Goal: Task Accomplishment & Management: Manage account settings

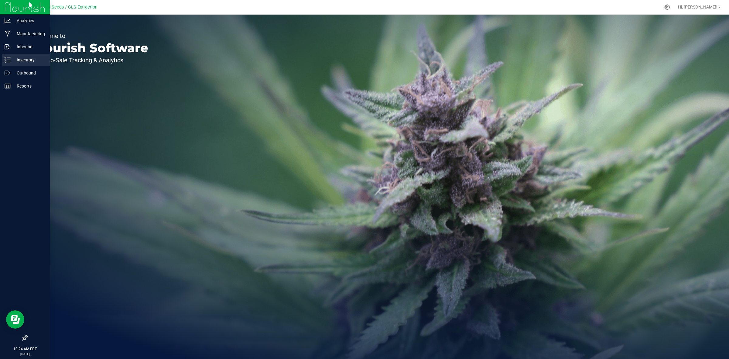
click at [19, 58] on p "Inventory" at bounding box center [29, 59] width 36 height 7
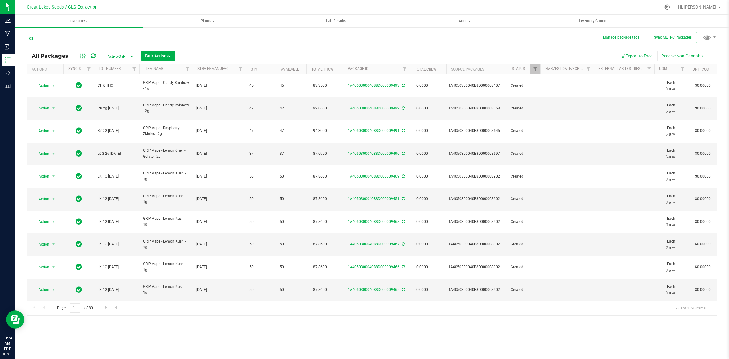
click at [129, 36] on input "text" at bounding box center [197, 38] width 341 height 9
type input "lemon kush"
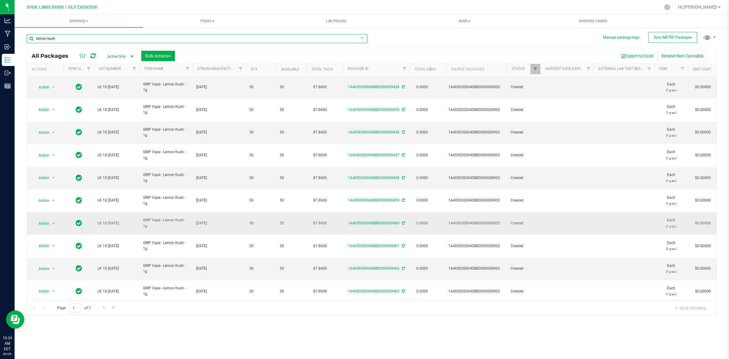
scroll to position [117, 0]
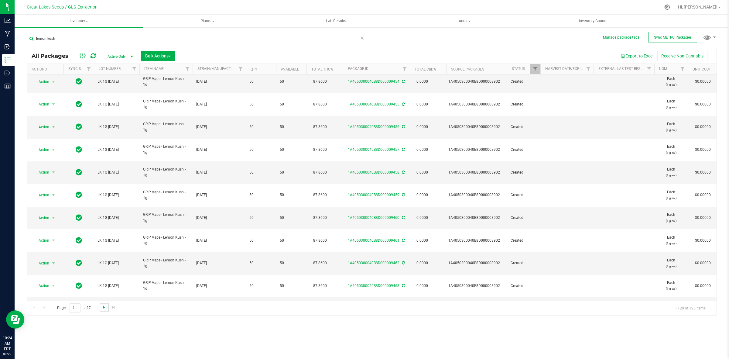
click at [103, 308] on span "Go to the next page" at bounding box center [104, 307] width 5 height 5
click at [104, 305] on span "Go to the next page" at bounding box center [104, 307] width 5 height 5
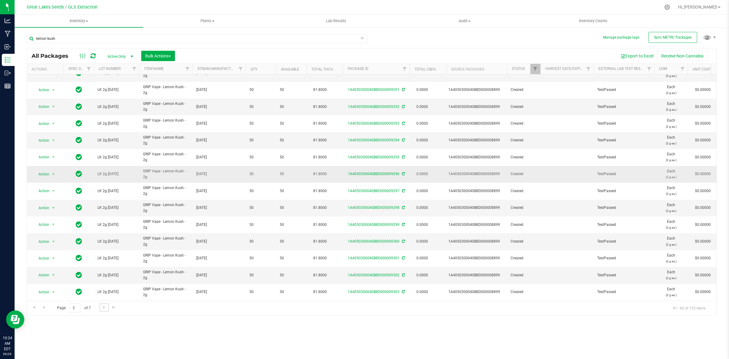
scroll to position [117, 0]
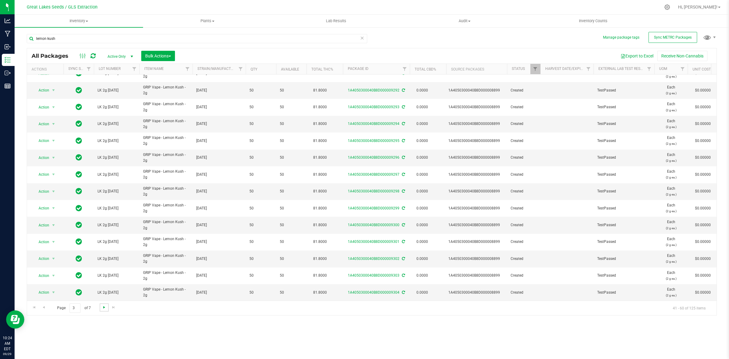
click at [105, 308] on span "Go to the next page" at bounding box center [104, 307] width 5 height 5
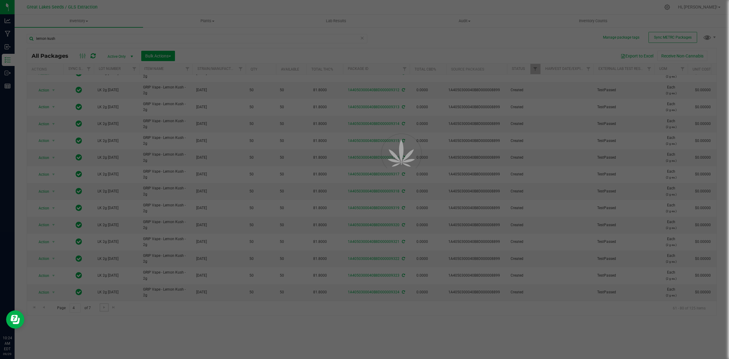
scroll to position [0, 0]
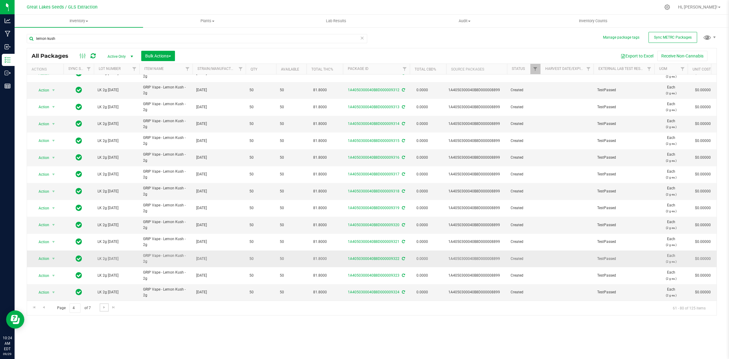
scroll to position [117, 0]
click at [104, 309] on span "Go to the next page" at bounding box center [104, 307] width 5 height 5
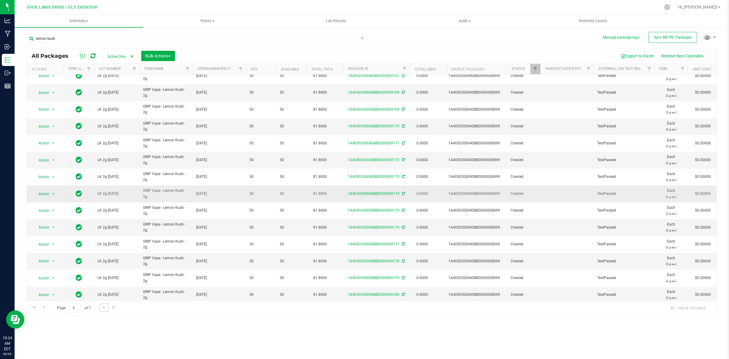
scroll to position [117, 0]
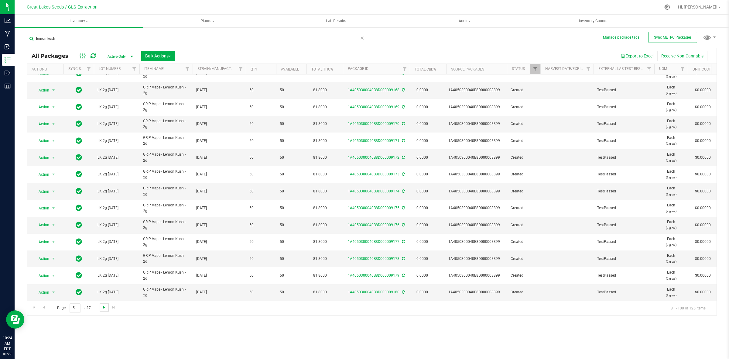
click at [105, 306] on span "Go to the next page" at bounding box center [104, 307] width 5 height 5
click at [104, 308] on span "Go to the next page" at bounding box center [104, 307] width 5 height 5
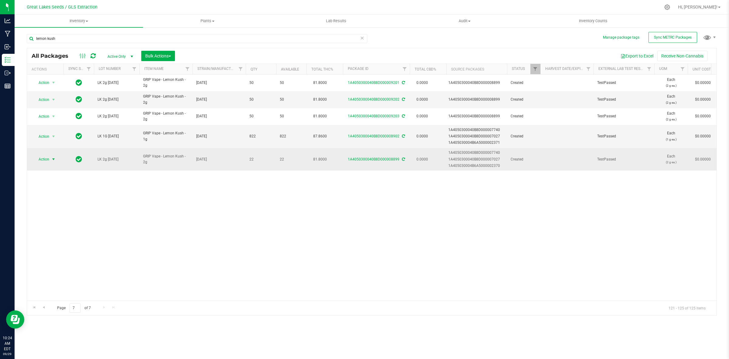
click at [55, 158] on span "select" at bounding box center [53, 159] width 5 height 5
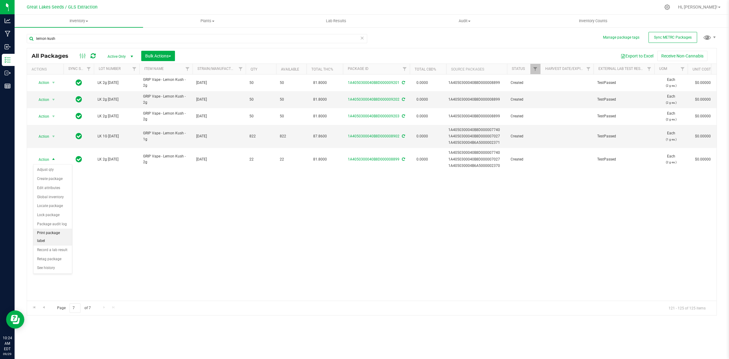
click at [53, 232] on li "Print package label" at bounding box center [52, 237] width 39 height 17
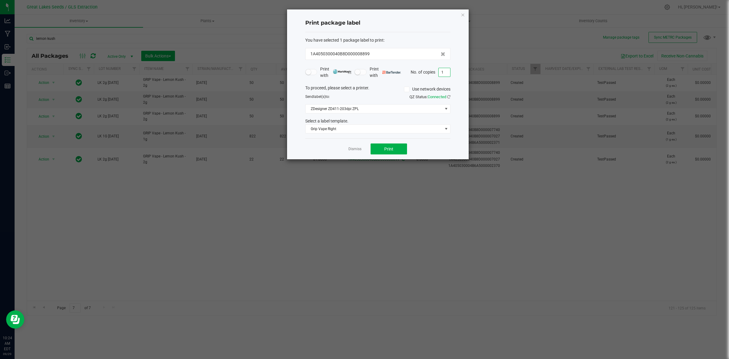
click at [445, 71] on input "1" at bounding box center [445, 72] width 12 height 9
type input "22"
click at [391, 151] on span "Print" at bounding box center [388, 148] width 9 height 5
click at [464, 14] on icon "button" at bounding box center [463, 14] width 4 height 7
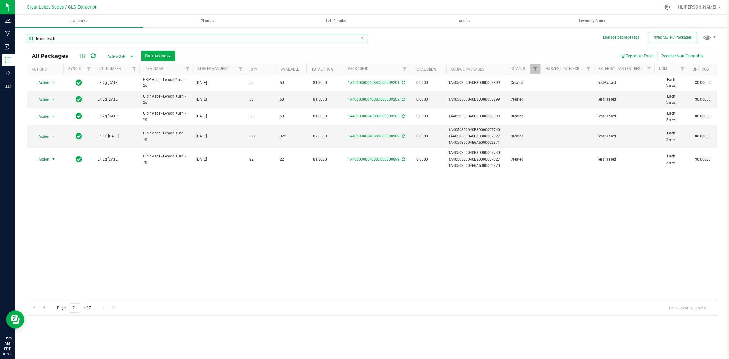
click at [56, 37] on input "lemon kush" at bounding box center [197, 38] width 341 height 9
type input "l"
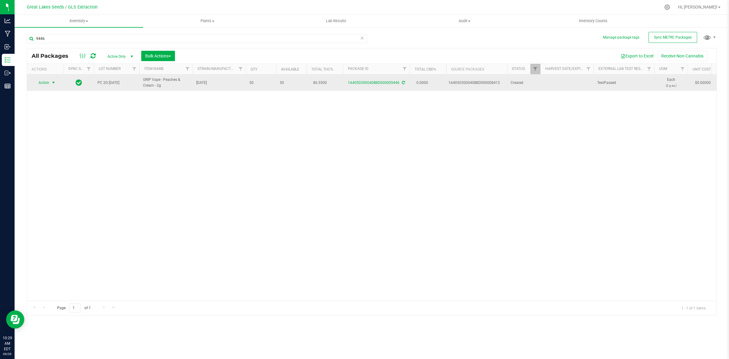
click at [54, 81] on span "select" at bounding box center [53, 82] width 5 height 5
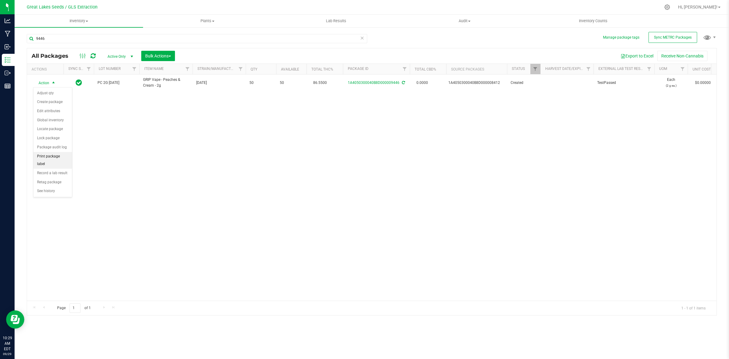
click at [53, 159] on li "Print package label" at bounding box center [52, 160] width 39 height 17
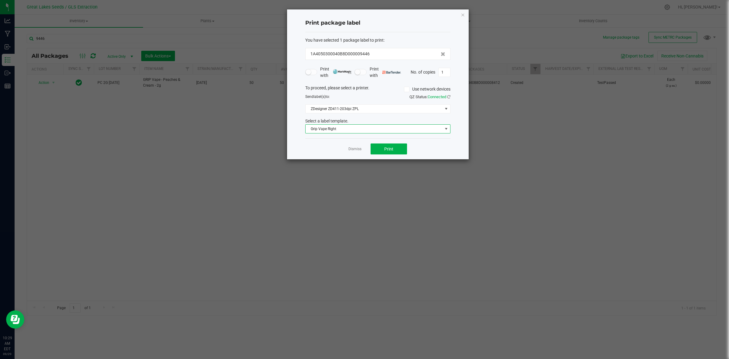
click at [399, 128] on span "Grip Vape Right" at bounding box center [374, 129] width 137 height 9
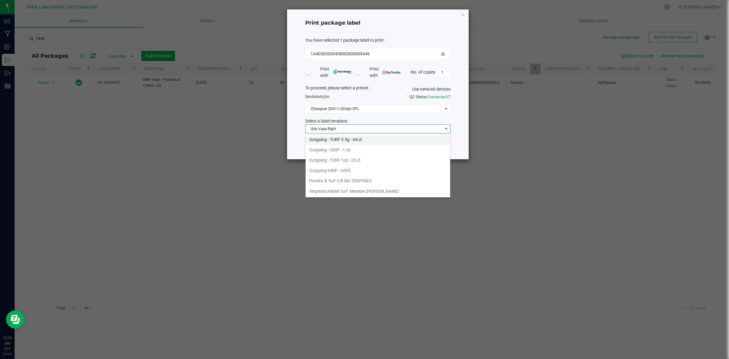
scroll to position [222, 0]
click at [335, 169] on li "Outgoing GRIP - VAPE" at bounding box center [378, 170] width 145 height 10
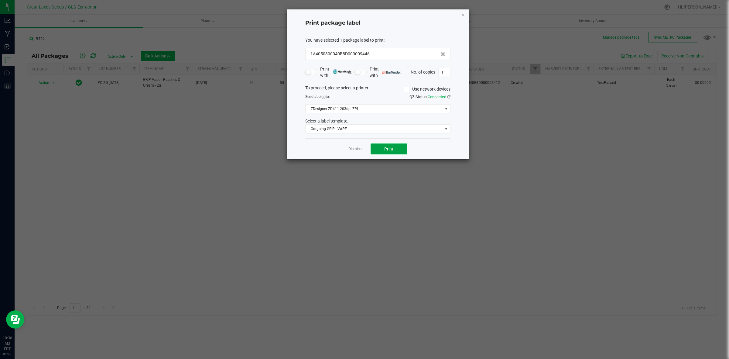
click at [397, 150] on button "Print" at bounding box center [389, 148] width 36 height 11
click at [461, 13] on icon "button" at bounding box center [463, 14] width 4 height 7
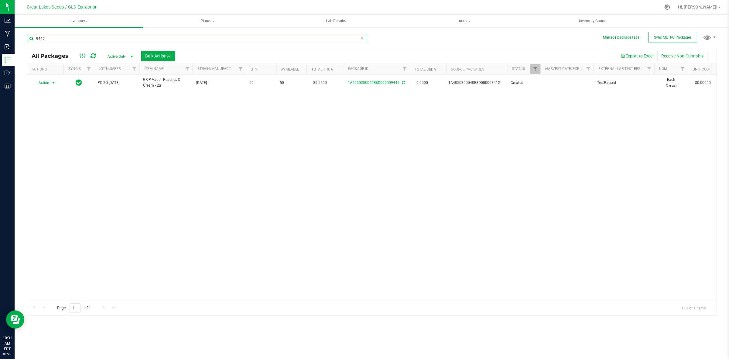
click at [53, 37] on input "9446" at bounding box center [197, 38] width 341 height 9
type input "9"
type input "8899"
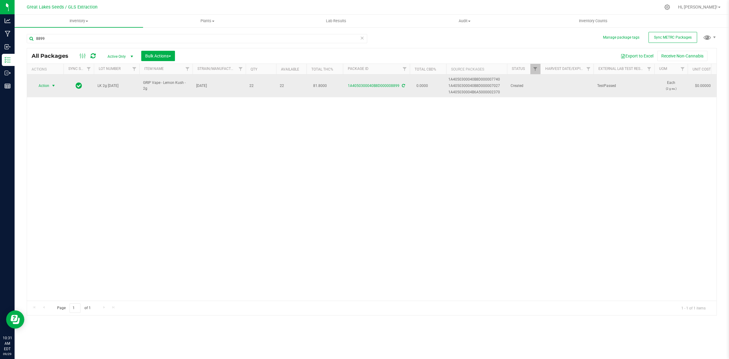
click at [54, 84] on span "select" at bounding box center [53, 85] width 5 height 5
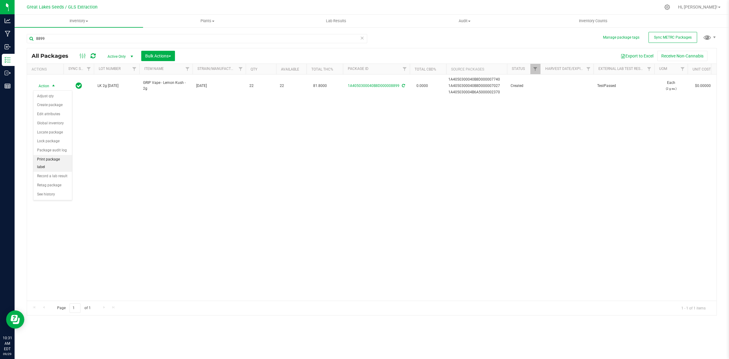
click at [53, 160] on li "Print package label" at bounding box center [52, 163] width 39 height 17
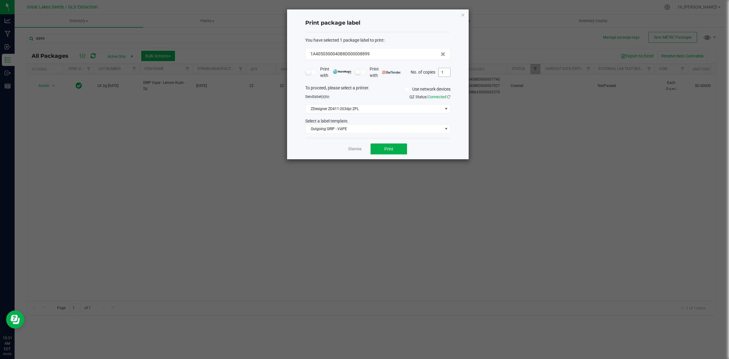
click at [446, 71] on input "1" at bounding box center [445, 72] width 12 height 9
type input "28"
click at [368, 130] on span "Outgoing GRIP - VAPE" at bounding box center [374, 129] width 137 height 9
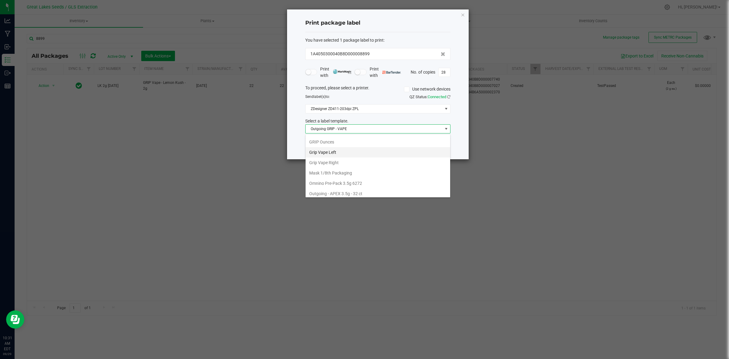
scroll to position [108, 0]
click at [329, 191] on li "Grip Vape Right" at bounding box center [378, 187] width 145 height 10
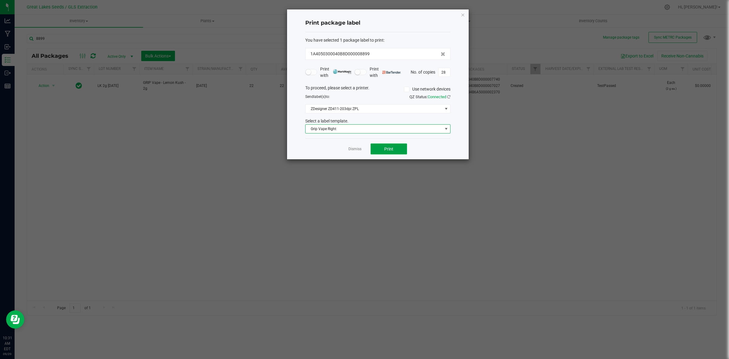
click at [386, 148] on span "Print" at bounding box center [388, 148] width 9 height 5
click at [462, 14] on icon "button" at bounding box center [463, 14] width 4 height 7
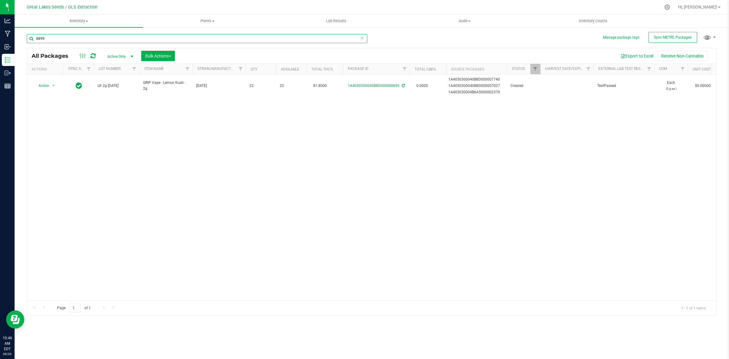
click at [54, 40] on input "8899" at bounding box center [197, 38] width 341 height 9
type input "8"
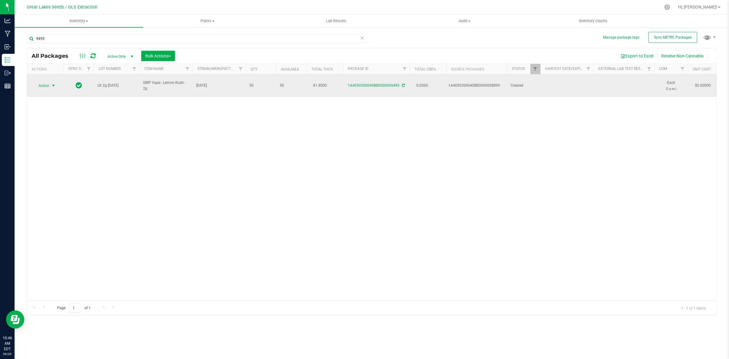
click at [55, 83] on span "select" at bounding box center [53, 85] width 5 height 5
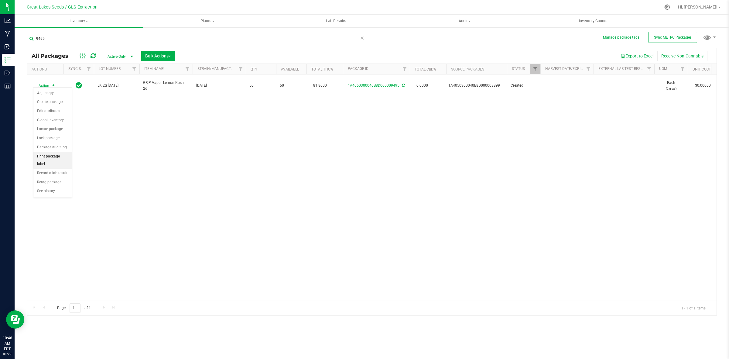
click at [42, 160] on li "Print package label" at bounding box center [52, 160] width 39 height 17
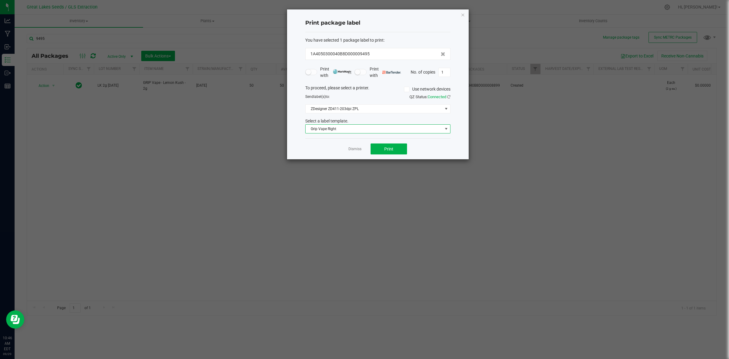
click at [376, 131] on span "Grip Vape Right" at bounding box center [374, 129] width 137 height 9
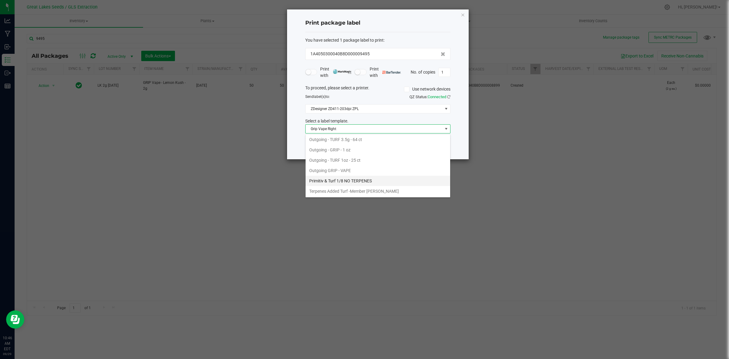
scroll to position [222, 0]
click at [329, 170] on li "Outgoing GRIP - VAPE" at bounding box center [378, 170] width 145 height 10
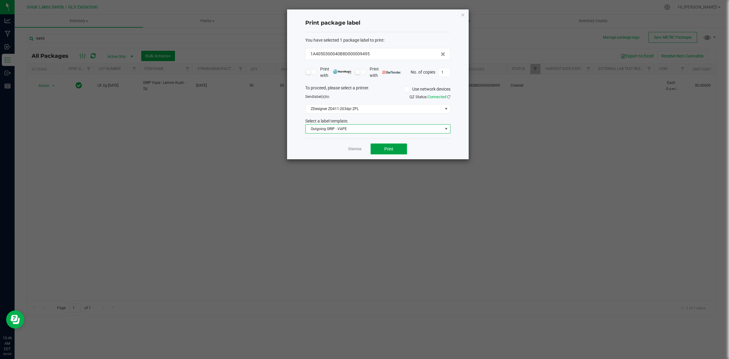
click at [389, 151] on span "Print" at bounding box center [388, 148] width 9 height 5
click at [463, 13] on icon "button" at bounding box center [463, 14] width 4 height 7
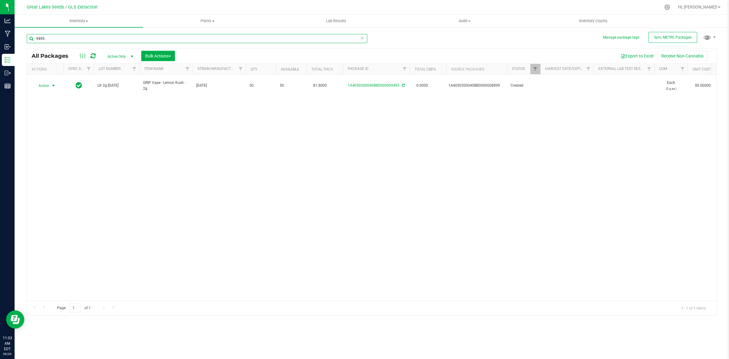
click at [81, 37] on input "9495" at bounding box center [197, 38] width 341 height 9
type input "9"
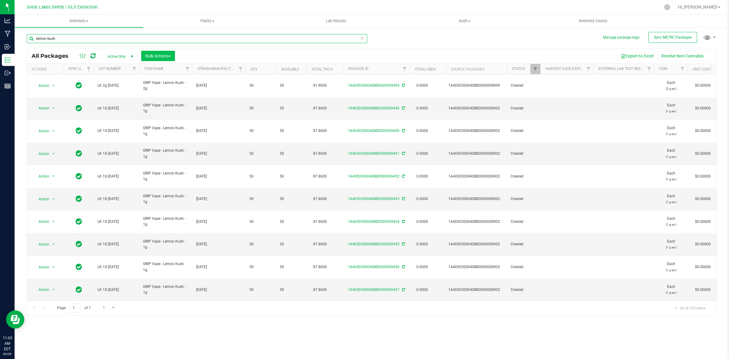
type input "lemon kush"
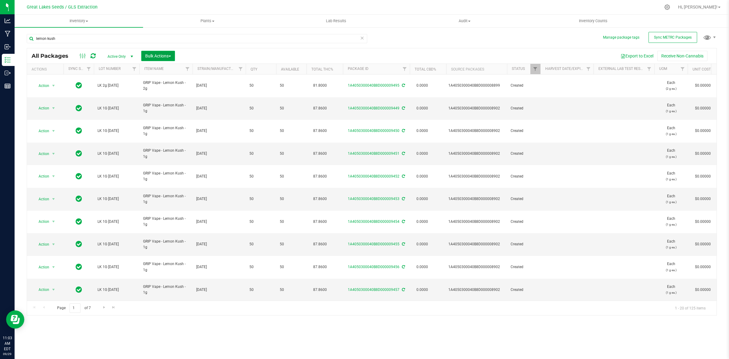
click at [148, 57] on span "Bulk Actions" at bounding box center [158, 55] width 26 height 5
click at [160, 124] on span "Print package labels" at bounding box center [163, 125] width 36 height 5
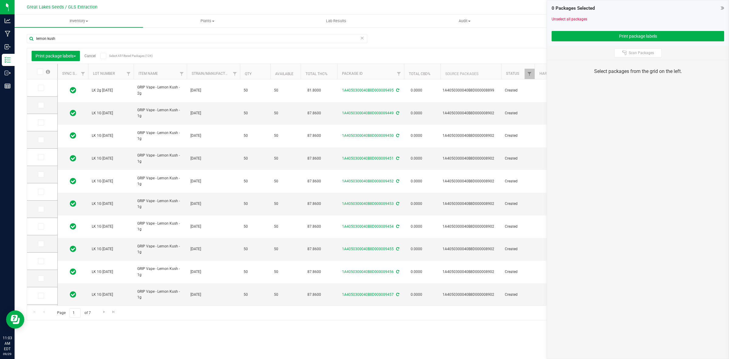
click at [40, 72] on icon at bounding box center [40, 72] width 4 height 0
click at [0, 0] on input "checkbox" at bounding box center [0, 0] width 0 height 0
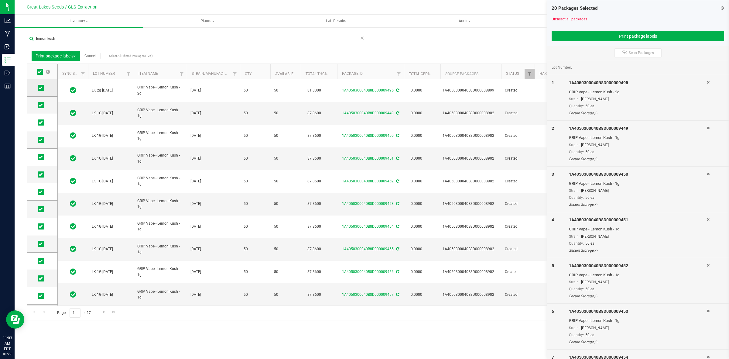
click at [42, 90] on span at bounding box center [41, 88] width 6 height 6
click at [0, 0] on input "checkbox" at bounding box center [0, 0] width 0 height 0
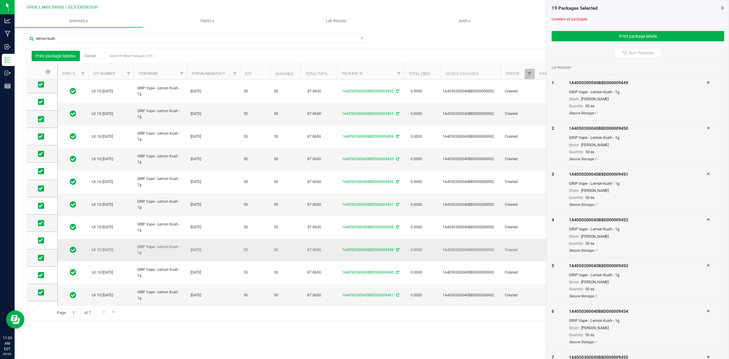
scroll to position [119, 0]
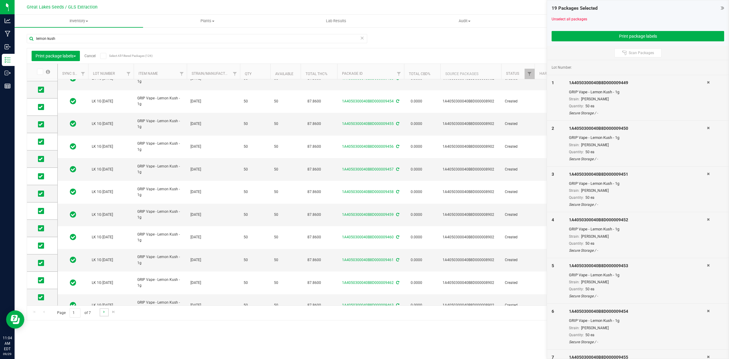
click at [101, 312] on link "Go to the next page" at bounding box center [104, 312] width 9 height 8
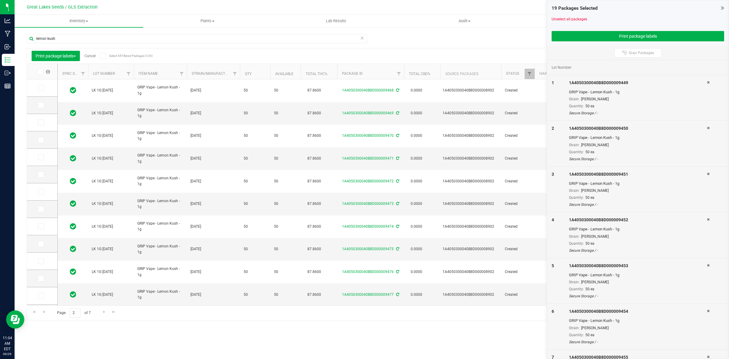
click at [39, 72] on icon at bounding box center [40, 72] width 4 height 0
click at [0, 0] on input "checkbox" at bounding box center [0, 0] width 0 height 0
click at [103, 311] on span "Go to the next page" at bounding box center [104, 311] width 5 height 5
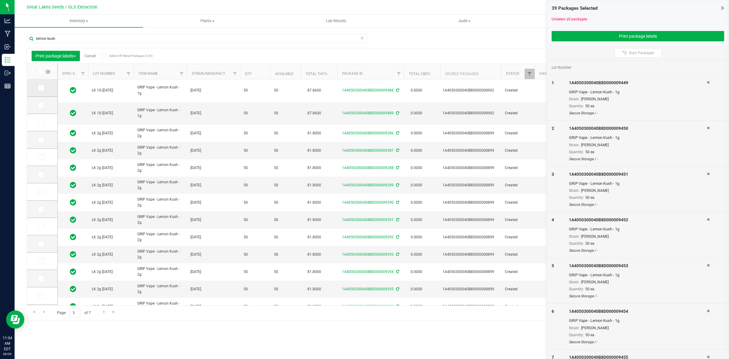
click at [43, 88] on span at bounding box center [41, 88] width 6 height 6
click at [0, 0] on input "checkbox" at bounding box center [0, 0] width 0 height 0
click at [41, 102] on span at bounding box center [41, 105] width 6 height 6
click at [0, 0] on input "checkbox" at bounding box center [0, 0] width 0 height 0
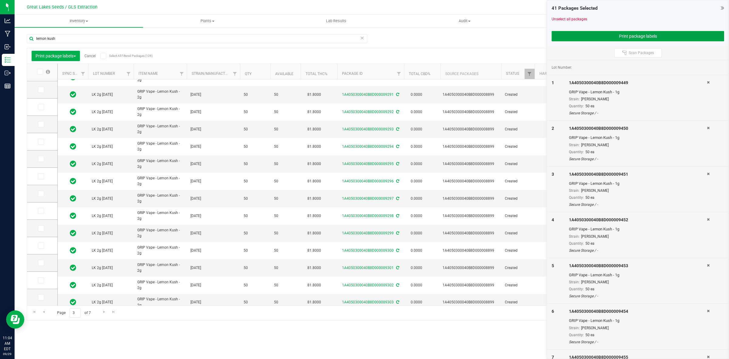
click at [586, 39] on button "Print package labels" at bounding box center [638, 36] width 173 height 10
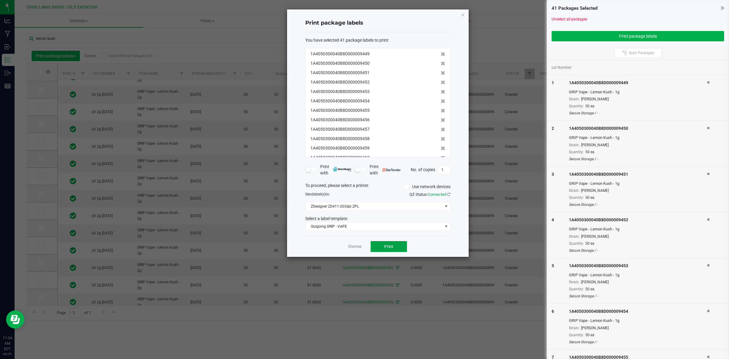
click at [400, 247] on button "Print" at bounding box center [389, 246] width 36 height 11
click at [464, 12] on icon "button" at bounding box center [463, 14] width 4 height 7
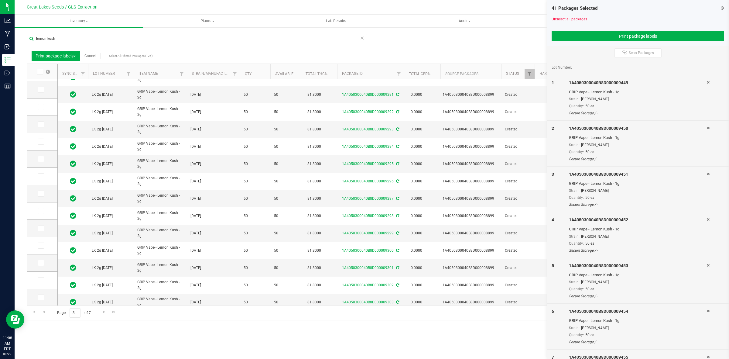
click at [558, 20] on link "Unselect all packages" at bounding box center [570, 19] width 36 height 4
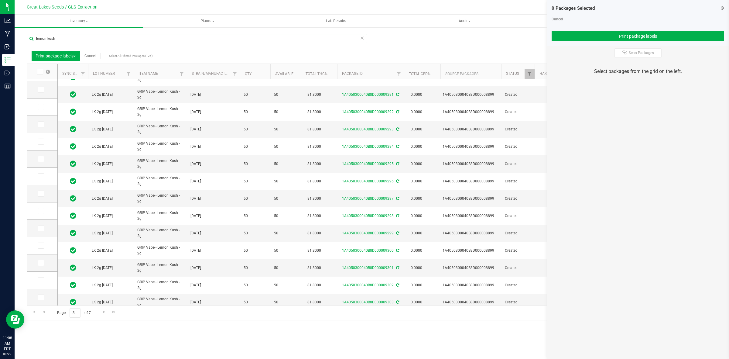
click at [68, 40] on input "lemon kush" at bounding box center [197, 38] width 341 height 9
type input "l"
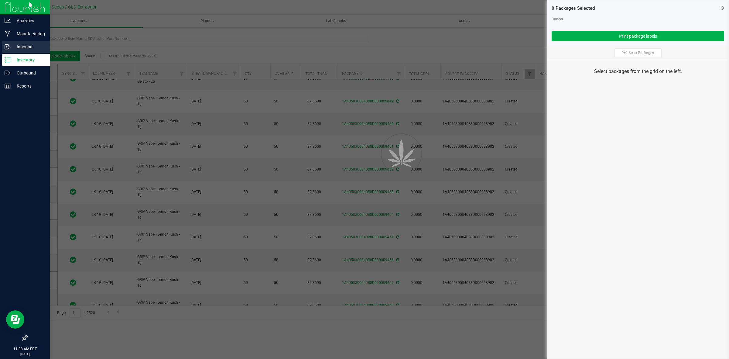
click at [16, 46] on p "Inbound" at bounding box center [29, 46] width 36 height 7
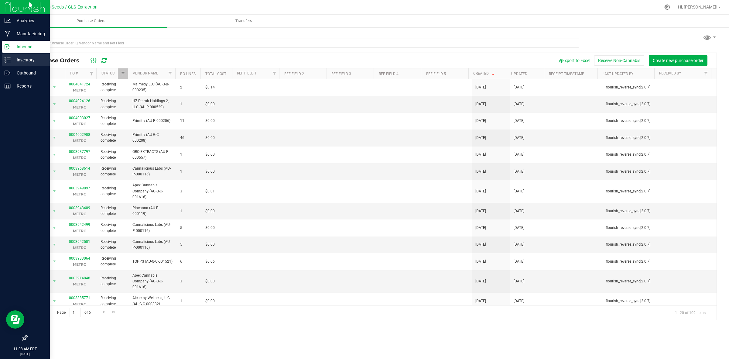
click at [25, 64] on div "Inventory" at bounding box center [26, 60] width 48 height 12
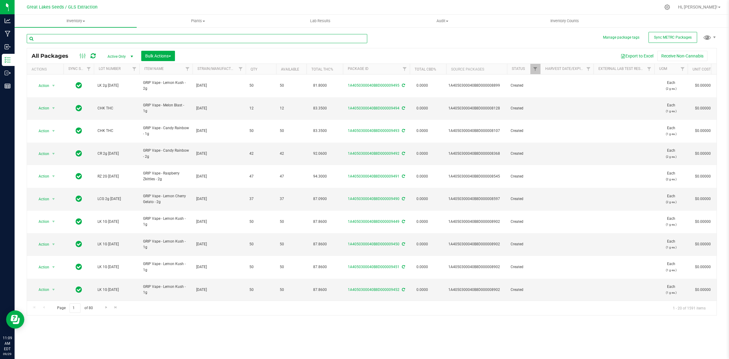
click at [75, 37] on input "text" at bounding box center [197, 38] width 341 height 9
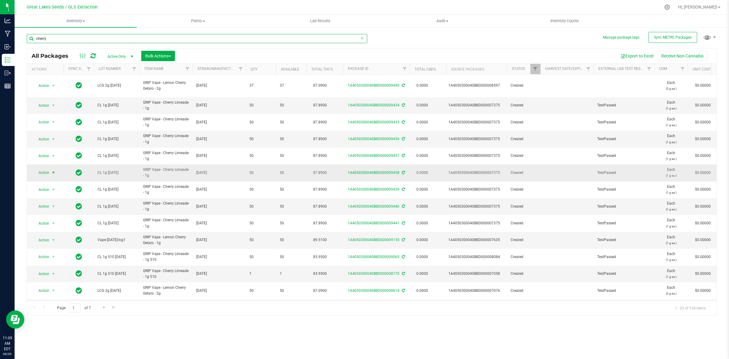
type input "cherry"
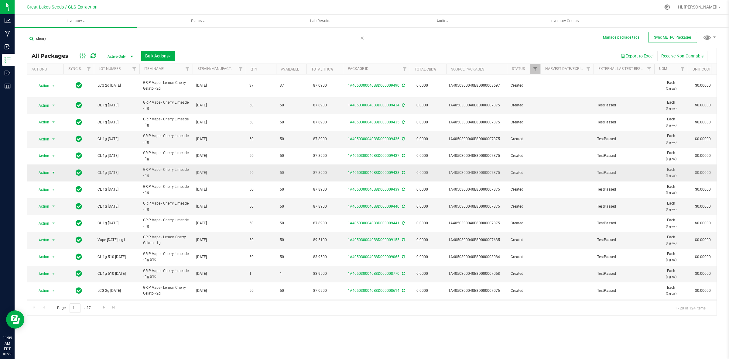
click at [53, 168] on span "select" at bounding box center [54, 172] width 8 height 9
click at [671, 8] on icon at bounding box center [667, 7] width 6 height 6
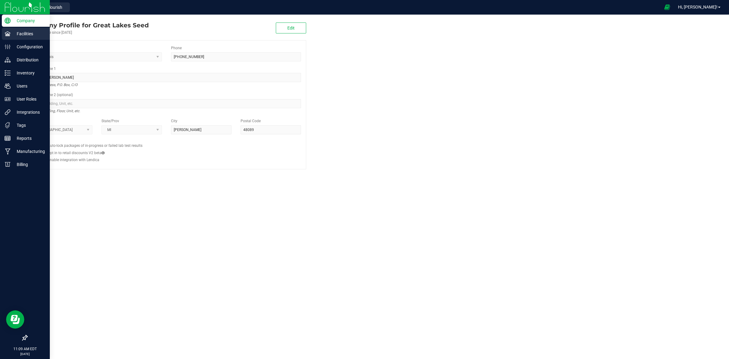
click at [14, 34] on p "Facilities" at bounding box center [29, 33] width 36 height 7
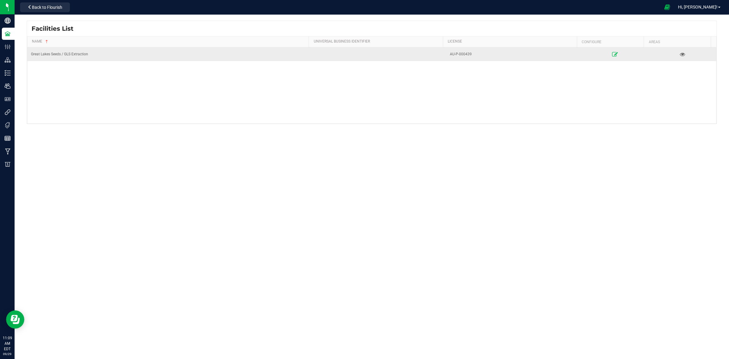
click at [612, 54] on icon at bounding box center [615, 54] width 6 height 4
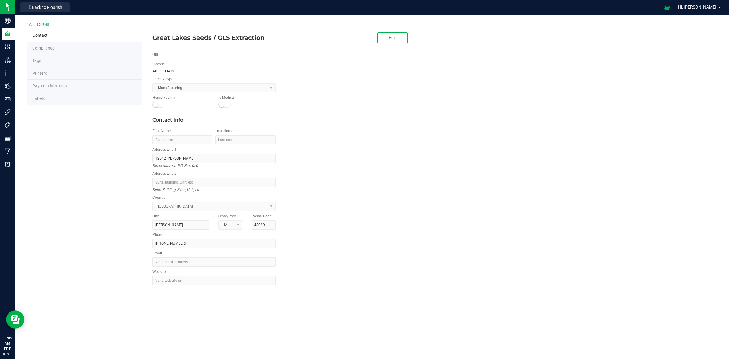
click at [38, 99] on span "Labels" at bounding box center [38, 98] width 12 height 5
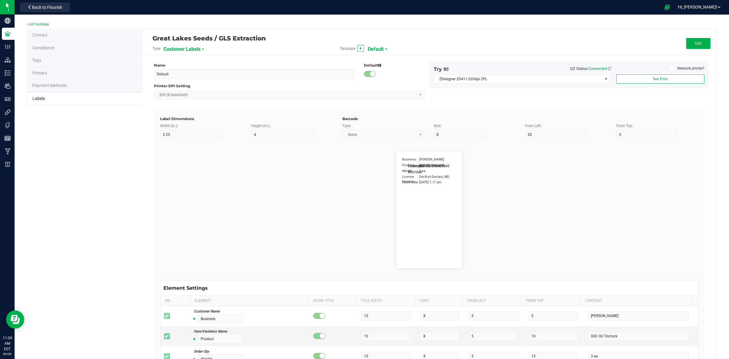
click at [196, 50] on span "Customer Labels" at bounding box center [181, 49] width 37 height 10
click at [183, 84] on span "Package Labels" at bounding box center [179, 84] width 26 height 4
type input "GRIP Big Box RIGHT"
type input "1.25"
type input "15"
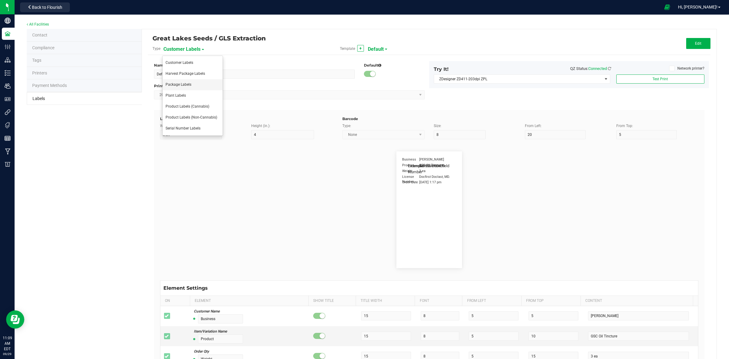
type input "10"
type input "30"
type input "METRC"
type input "14"
type input "11.5"
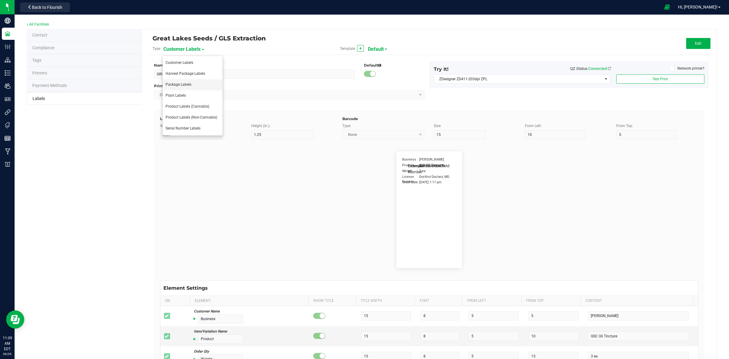
type input "CADMODS-20200420-096"
type input "Size"
type input "25"
type input "10"
type input "14"
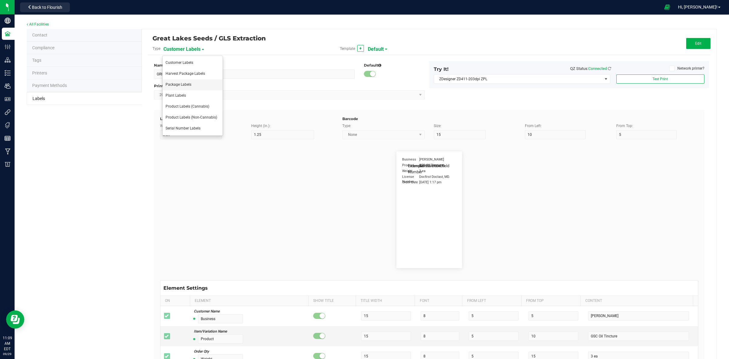
type input "50 each"
type input "GLS"
type input "8"
type input "12"
type input "10"
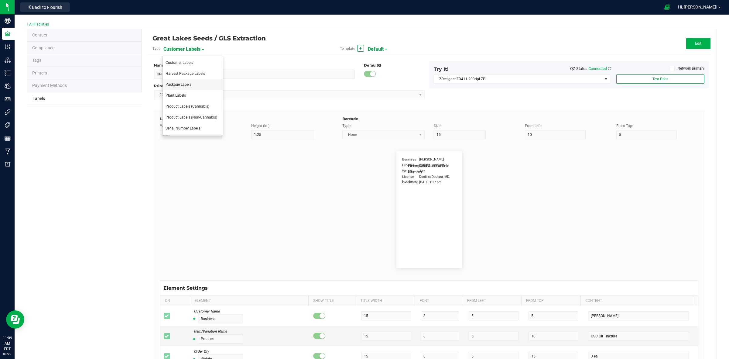
type input "AU-P-000439"
type input "SKU Name"
type input "25"
type input "18"
type input "Gelato Pen"
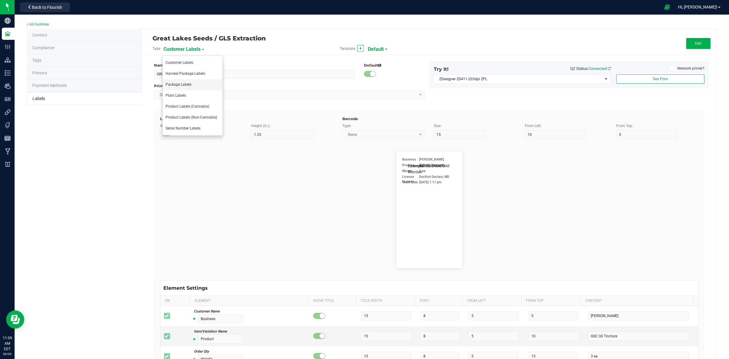
type input "Strain"
type input "25"
type input "10"
type input "15"
type input "Gelato"
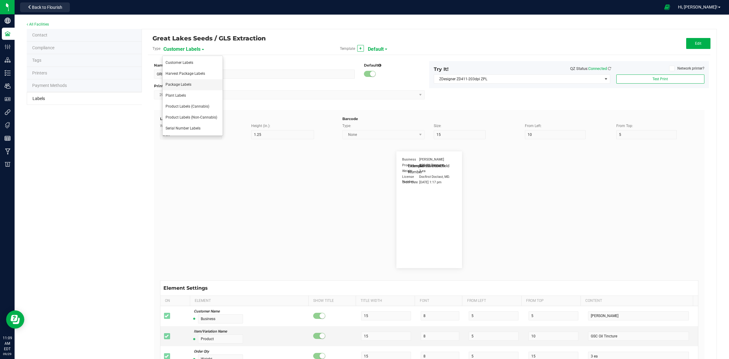
type input "Package Date"
type input "25"
type input "5"
type input "25"
type input "[DATE] 10:14pm"
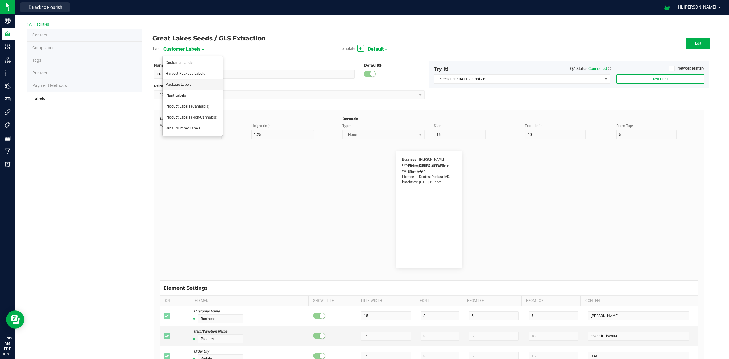
type input "Lot Number"
type input "25"
type input "5"
type input "30"
type input "LOT918234"
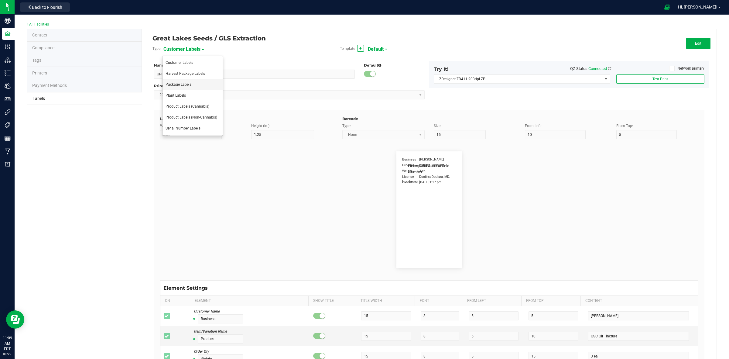
type input "SKU"
type input "25"
type input "10"
type input "30"
type input "42P017"
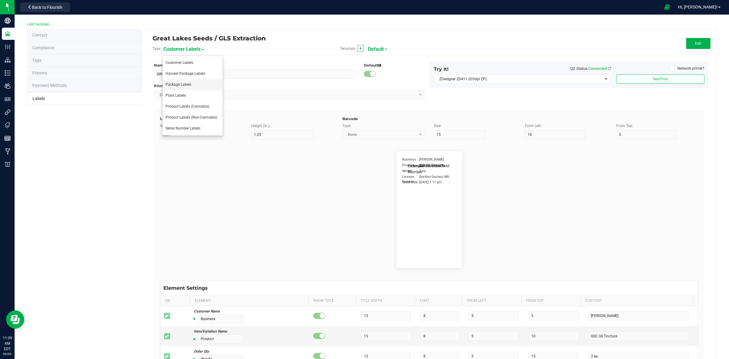
type input "Ref Field 1"
type input "25"
type input "10"
type input "35"
type input "Ref Field 1 Value"
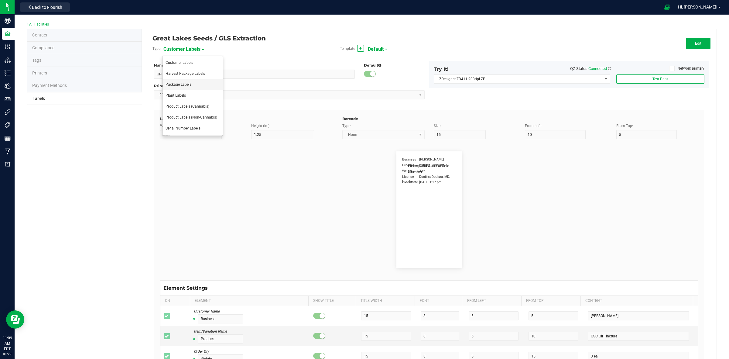
type input "Ref Field 2"
type input "25"
type input "10"
type input "35"
type input "Ref Field 2 Value"
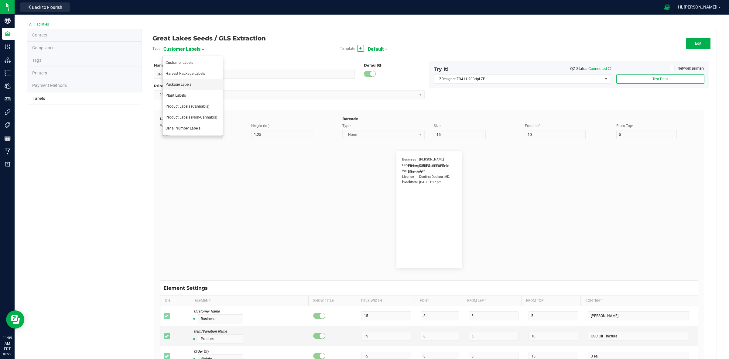
type input "Ref Field 3"
type input "25"
type input "10"
type input "35"
type input "Ref Field 3 Value"
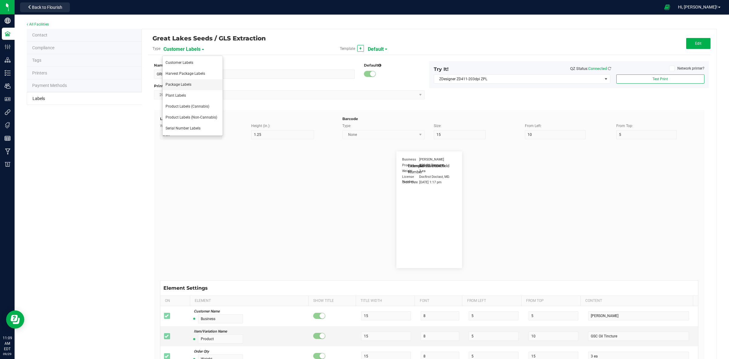
type input "Item Ref Field 1"
type input "25"
type input "10"
type input "35"
type input "Item Ref Field 1 Value"
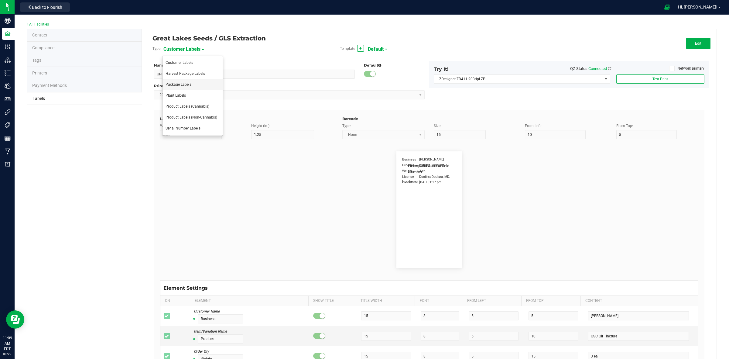
type input "Item Ref Field 2"
type input "25"
type input "10"
type input "35"
type input "Item Ref Field 2 Value"
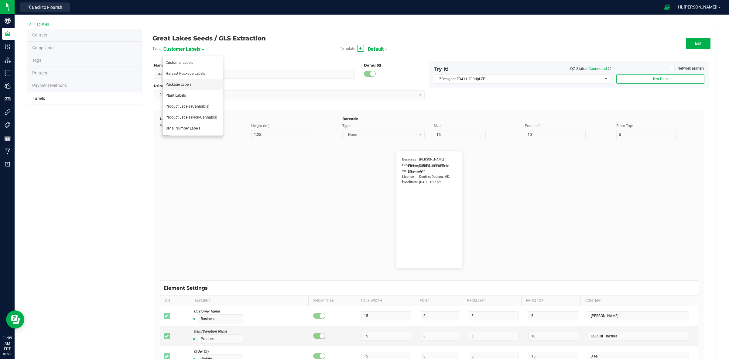
type input "Item Ref Field 3"
type input "25"
type input "10"
type input "35"
type input "Item Ref Field 3 Value"
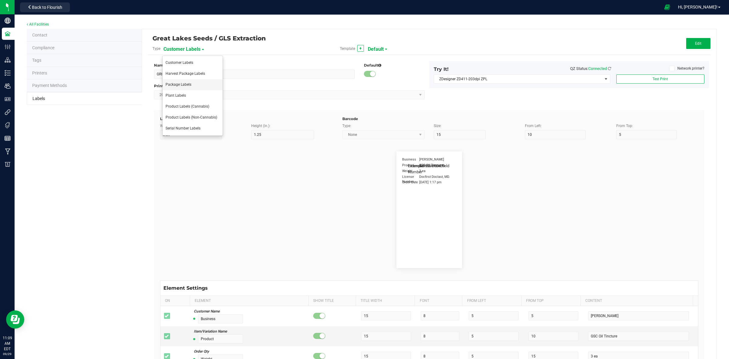
type input "Item Ref Field 4"
type input "25"
type input "10"
type input "35"
type input "Item Ref Field 4 Value"
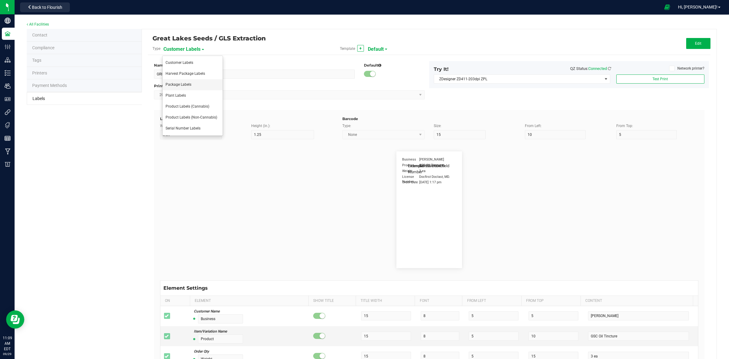
type input "Item Ref Field 5"
type input "25"
type input "10"
type input "35"
type input "Item Ref Field 5 Value"
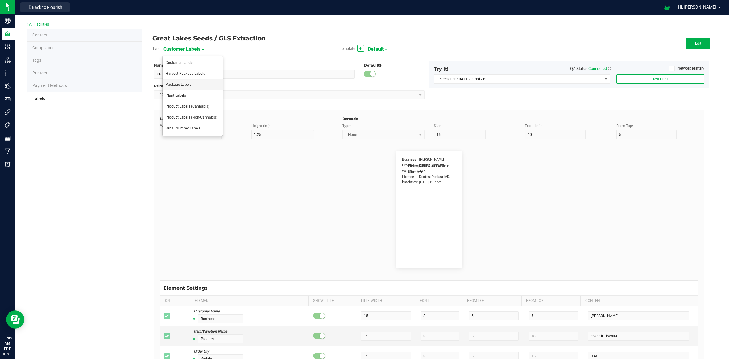
type input "NDC Number"
type input "25"
type input "10"
type input "35"
type input "[PHONE_NUMBER]"
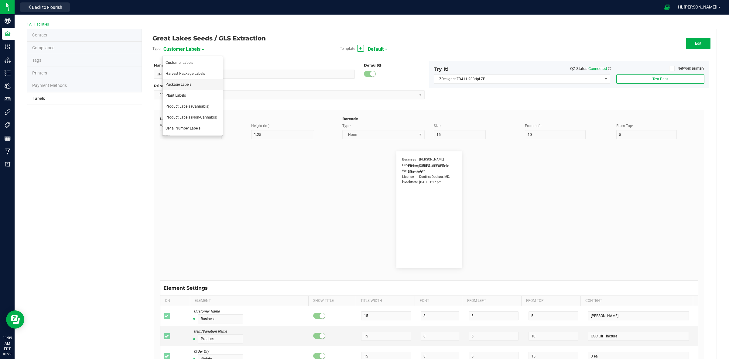
type input "Number of Servings"
type input "25"
type input "10"
type input "35"
type input "4 servings/item"
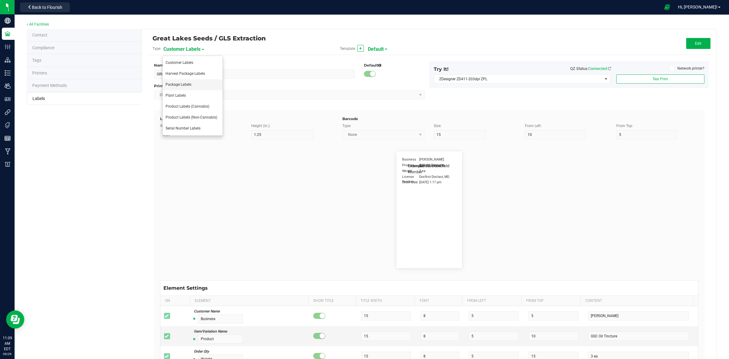
type input "Serving Size"
type input "25"
type input "10"
type input "35"
type input "1 cup"
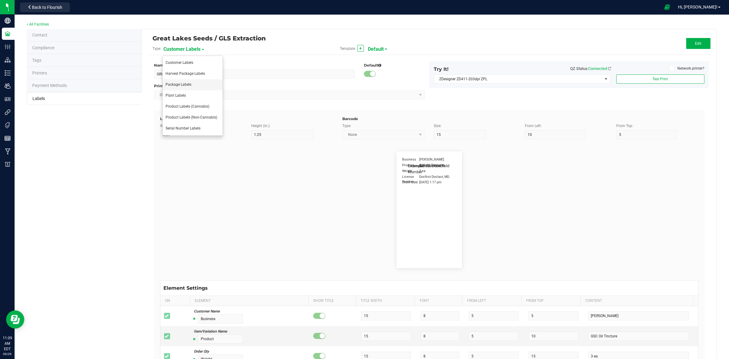
type input "Serving Size (Grams)"
type input "25"
type input "10"
type input "35"
type input "4 g"
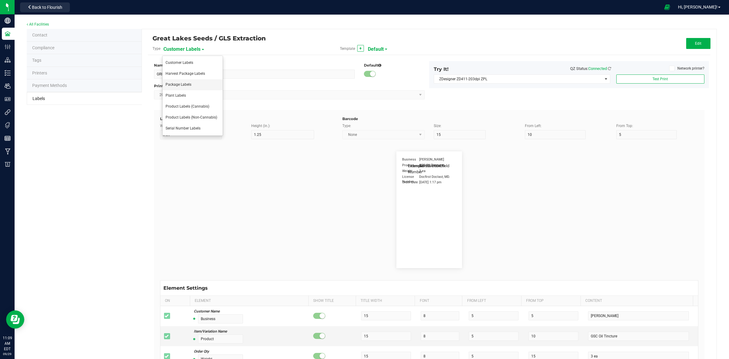
type input "Doses Per Unit"
type input "25"
type input "10"
type input "35"
type input "20"
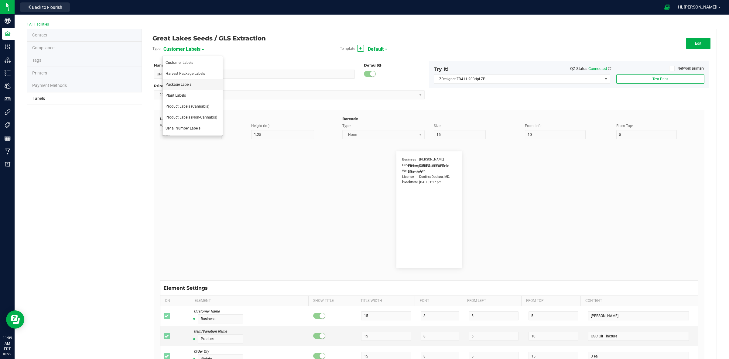
type input "Item Ingredients"
type input "25"
type input "10"
type input "35"
type input "Ingredient one, ingredient two"
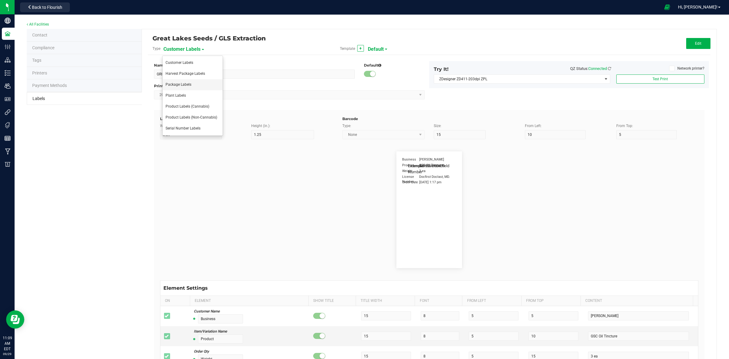
type input "METRC Item Ingredients"
type input "25"
type input "10"
type input "35"
type input "Ingredient one, ingredient two"
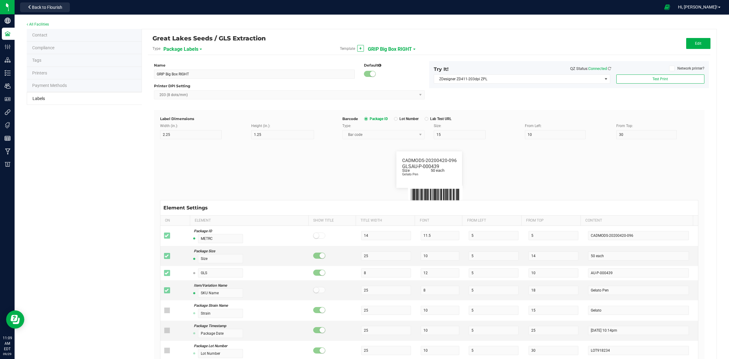
click at [407, 48] on span "GRIP Big Box RIGHT" at bounding box center [390, 49] width 44 height 10
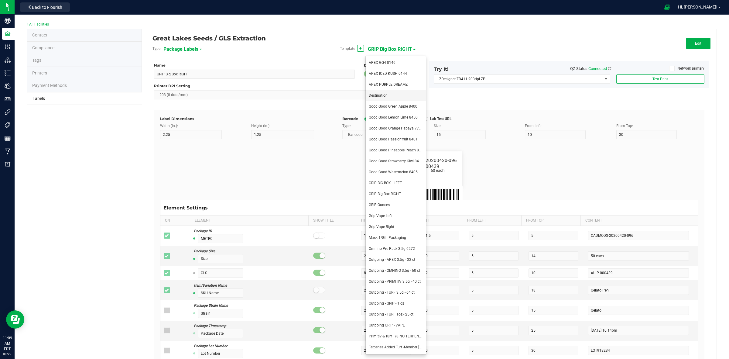
click at [382, 94] on span "Destination" at bounding box center [378, 95] width 19 height 4
type input "Destination"
type input "1.5"
type input "0.5"
type input "8"
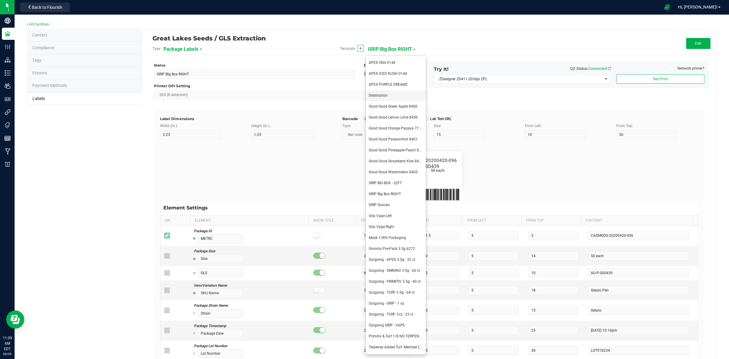
type input "36"
type input "43.5"
type input "Example"
type input "10"
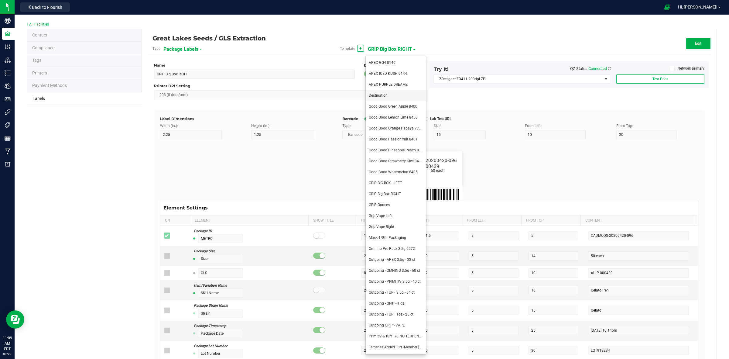
type input "15"
type input "8.5"
type input "Raspberry Zkittles"
type input "Package ID"
type input "5"
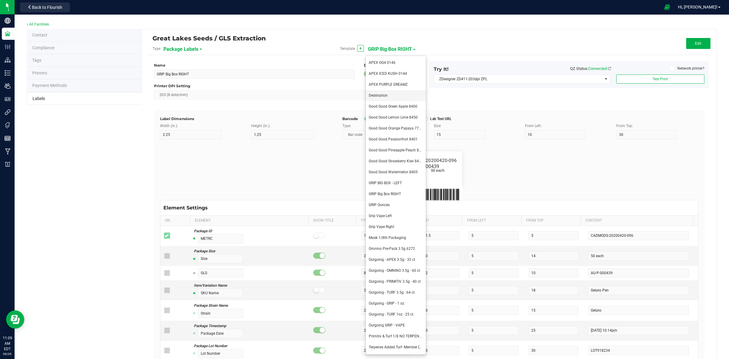
type input "CADMODS-20230420-096"
type input "SKU Name"
type input "25"
type input "10"
type input "Gelato Pen"
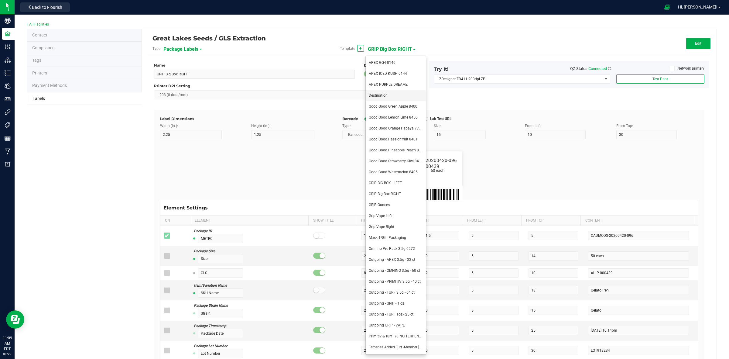
type input "Strain"
type input "10"
type input "15"
type input "Gelato"
type input "Size"
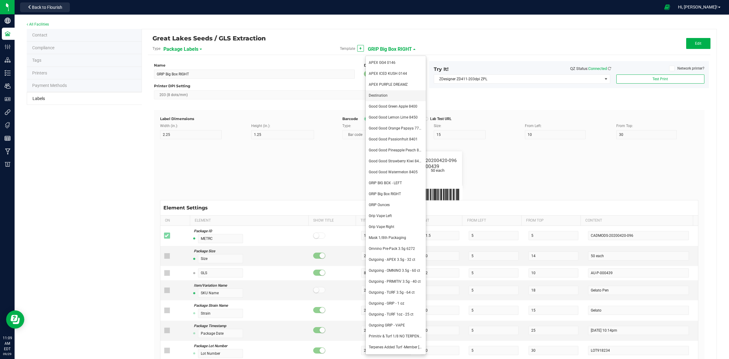
type input "20"
type input "44 ea"
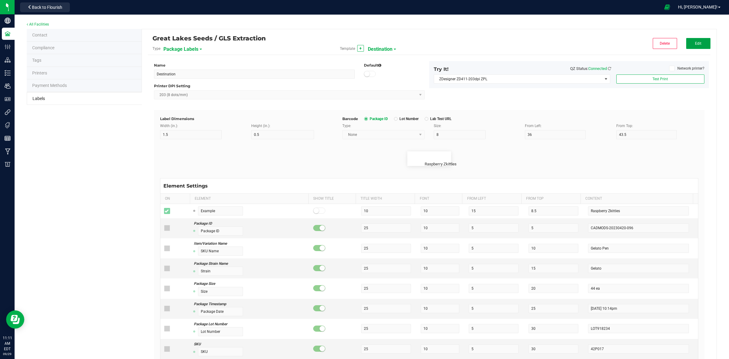
drag, startPoint x: 682, startPoint y: 48, endPoint x: 665, endPoint y: 74, distance: 31.5
click at [682, 49] on div "Great Lakes Seeds / GLS Extraction Type Package Labels Template + Destination D…" at bounding box center [429, 45] width 563 height 20
click at [687, 46] on button "Edit" at bounding box center [698, 43] width 24 height 11
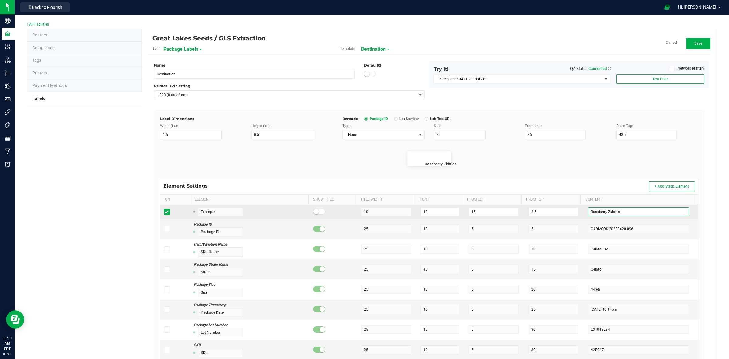
click at [644, 215] on input "Raspberry Zkittles" at bounding box center [638, 211] width 101 height 9
type input "R"
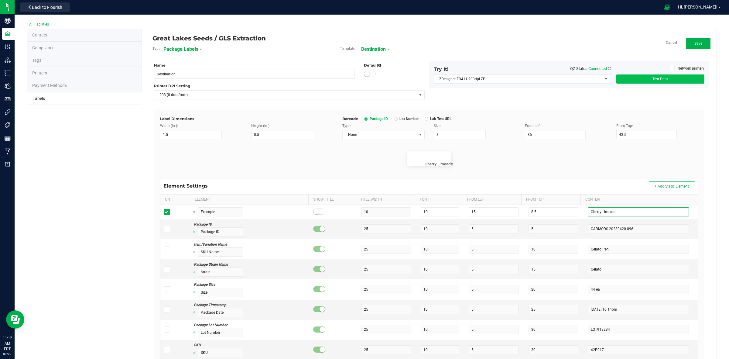
type input "Cherry Limeade"
click at [658, 78] on span "Test Print" at bounding box center [660, 79] width 15 height 4
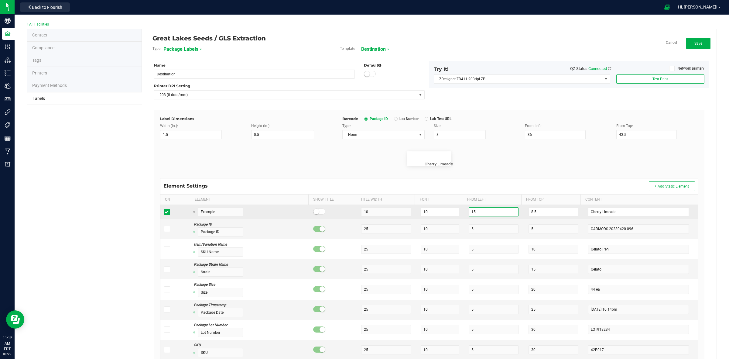
click at [479, 210] on input "15" at bounding box center [494, 211] width 50 height 9
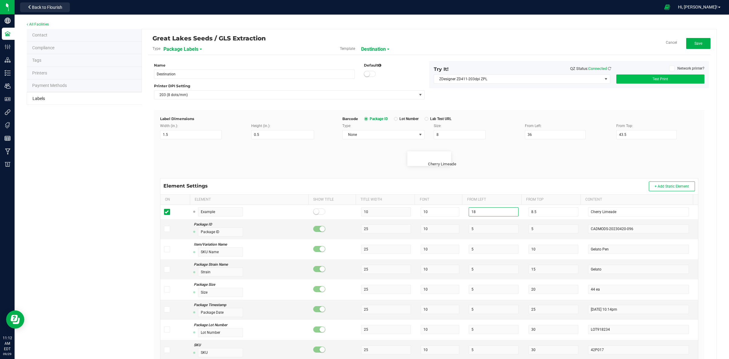
type input "18"
click at [653, 80] on span "Test Print" at bounding box center [660, 79] width 15 height 4
click at [695, 42] on span "Save" at bounding box center [699, 43] width 8 height 4
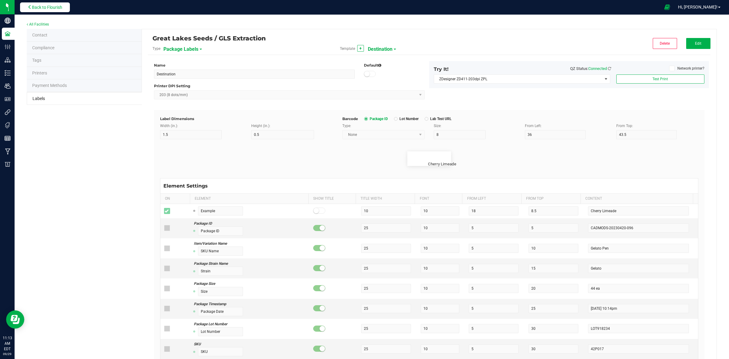
click at [60, 5] on span "Back to Flourish" at bounding box center [47, 7] width 30 height 5
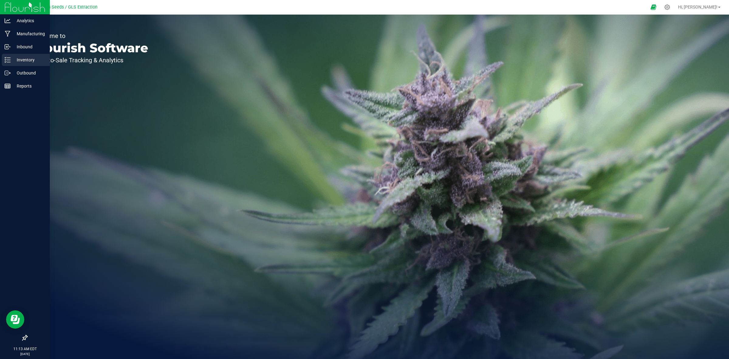
click at [22, 58] on p "Inventory" at bounding box center [29, 59] width 36 height 7
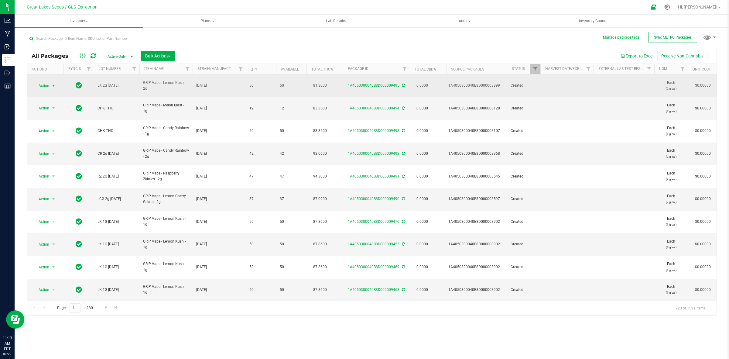
click at [53, 83] on span "select" at bounding box center [53, 85] width 5 height 5
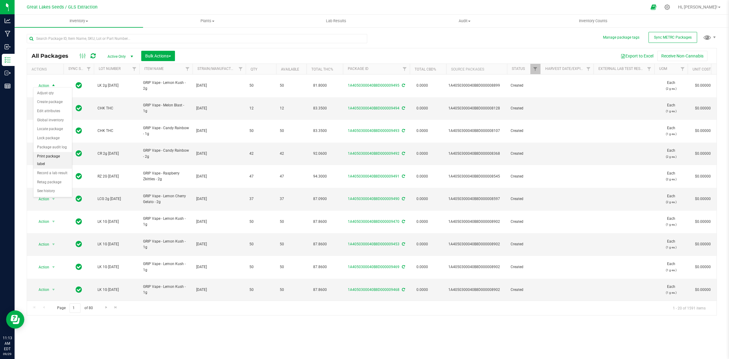
click at [51, 157] on li "Print package label" at bounding box center [52, 160] width 39 height 17
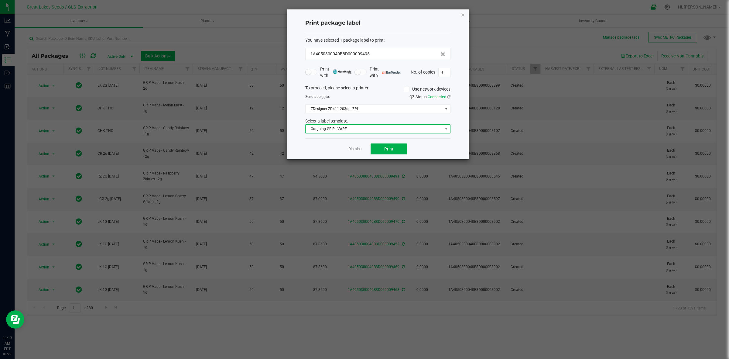
click at [393, 131] on span "Outgoing GRIP - VAPE" at bounding box center [374, 129] width 137 height 9
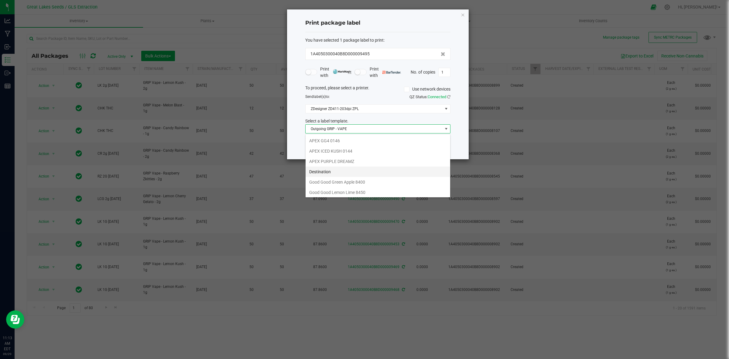
click at [341, 174] on li "Destination" at bounding box center [378, 172] width 145 height 10
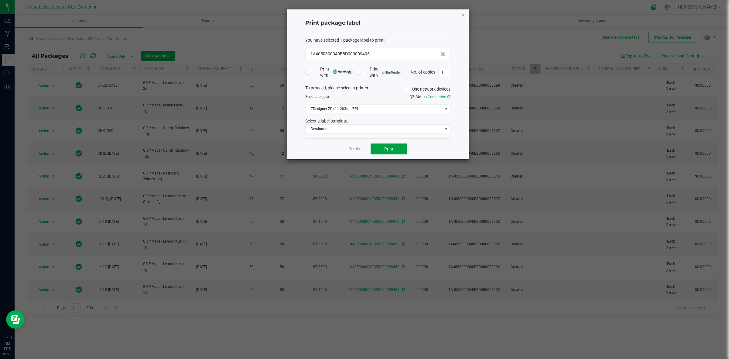
click at [388, 150] on span "Print" at bounding box center [388, 148] width 9 height 5
click at [444, 72] on input "1" at bounding box center [445, 72] width 12 height 9
type input "400"
click at [386, 152] on button "Print" at bounding box center [389, 148] width 36 height 11
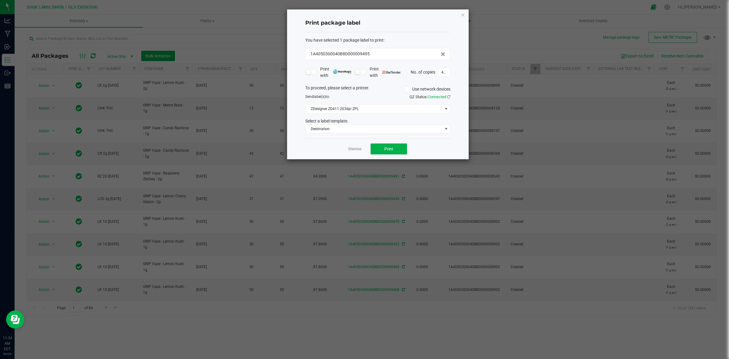
click at [463, 14] on icon "button" at bounding box center [463, 14] width 4 height 7
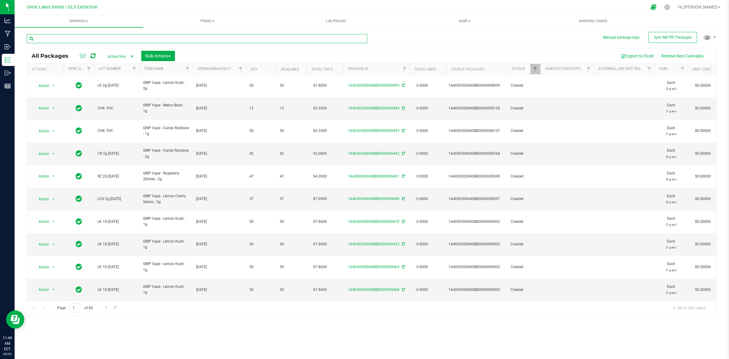
click at [107, 37] on input "text" at bounding box center [197, 38] width 341 height 9
type input "9449"
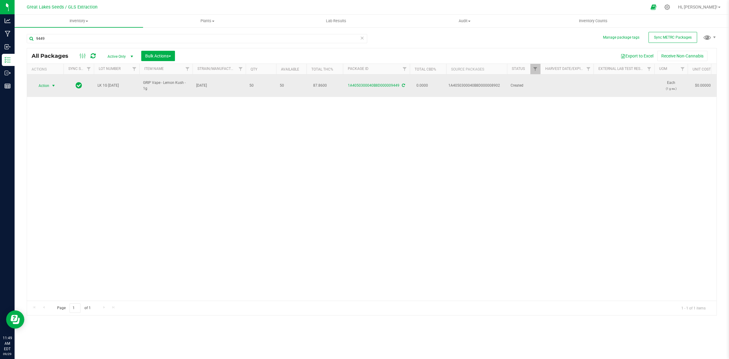
click at [55, 81] on span "select" at bounding box center [54, 85] width 8 height 9
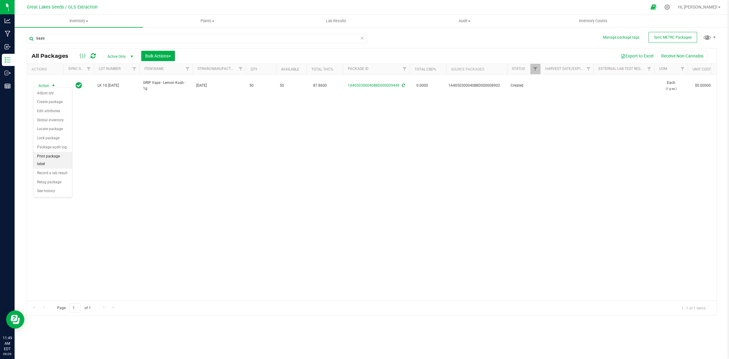
click at [44, 157] on li "Print package label" at bounding box center [52, 160] width 39 height 17
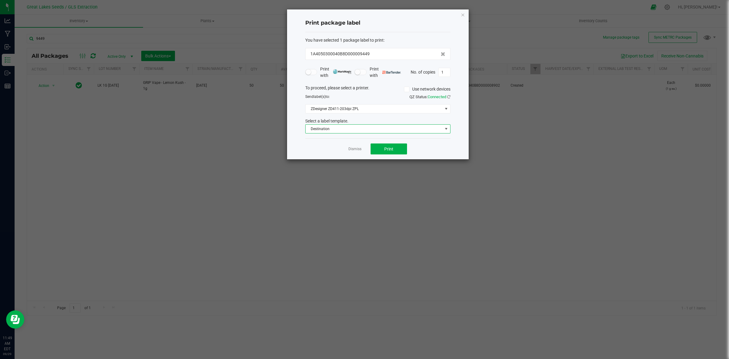
click at [387, 129] on span "Destination" at bounding box center [374, 129] width 137 height 9
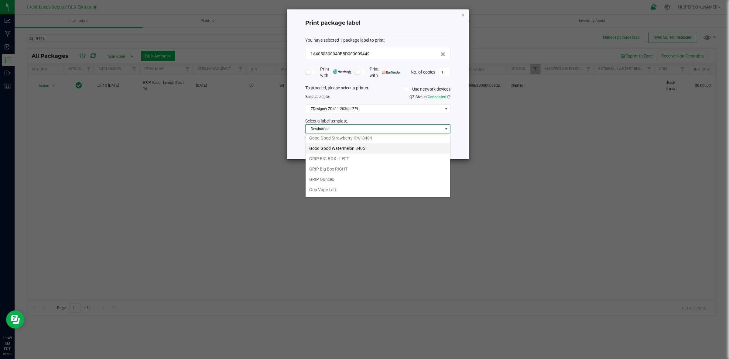
scroll to position [114, 0]
click at [332, 183] on li "Grip Vape Right" at bounding box center [378, 182] width 145 height 10
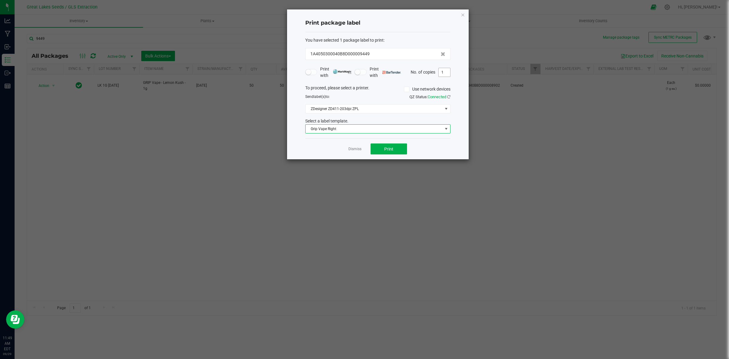
click at [448, 72] on input "1" at bounding box center [445, 72] width 12 height 9
type input "3"
click at [397, 149] on button "Print" at bounding box center [389, 148] width 36 height 11
click at [465, 16] on div "Print package label You have selected 1 package label to print : 1A4050300040B8…" at bounding box center [378, 84] width 182 height 150
click at [466, 15] on div "Print package label You have selected 1 package label to print : 1A4050300040B8…" at bounding box center [378, 84] width 182 height 150
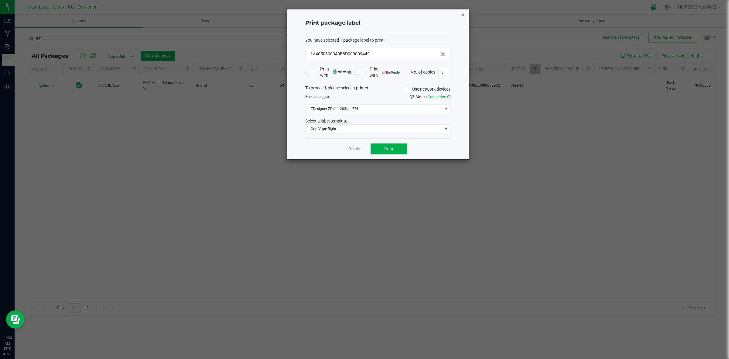
click at [463, 14] on icon "button" at bounding box center [463, 14] width 4 height 7
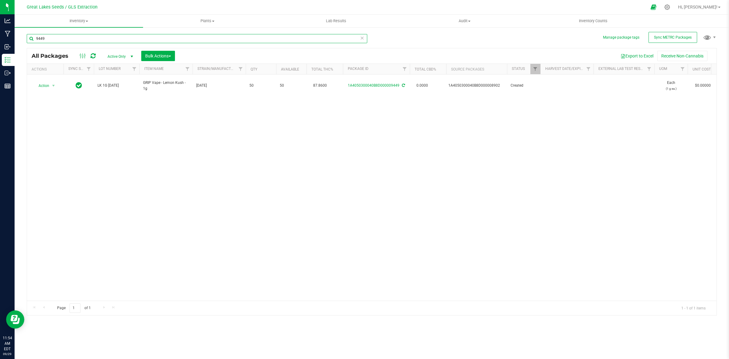
click at [71, 41] on input "9449" at bounding box center [197, 38] width 341 height 9
type input "9"
